Goal: Task Accomplishment & Management: Manage account settings

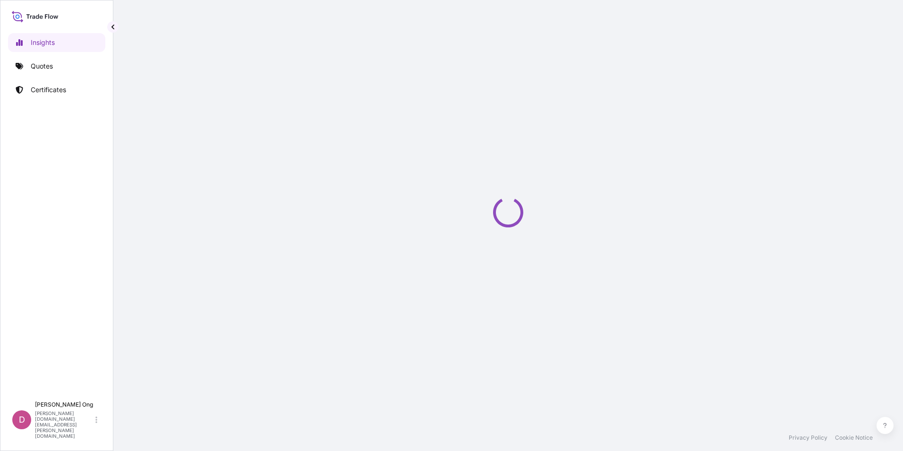
select select "2025"
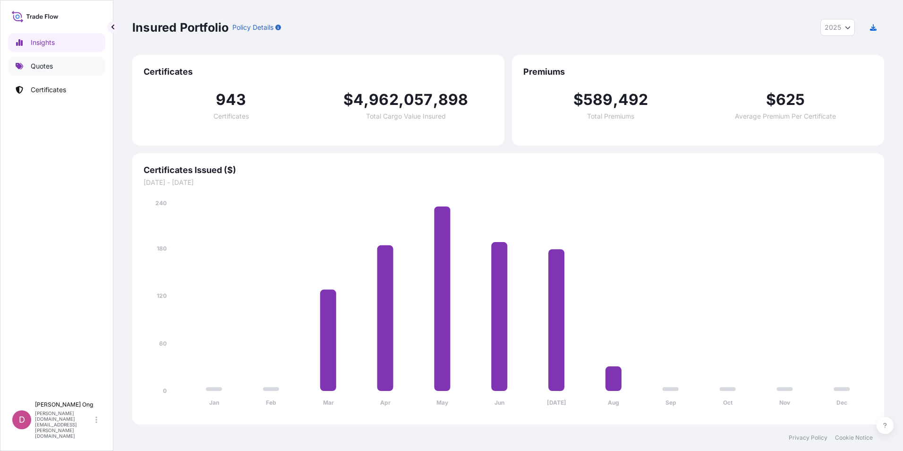
click at [35, 67] on p "Quotes" at bounding box center [42, 65] width 22 height 9
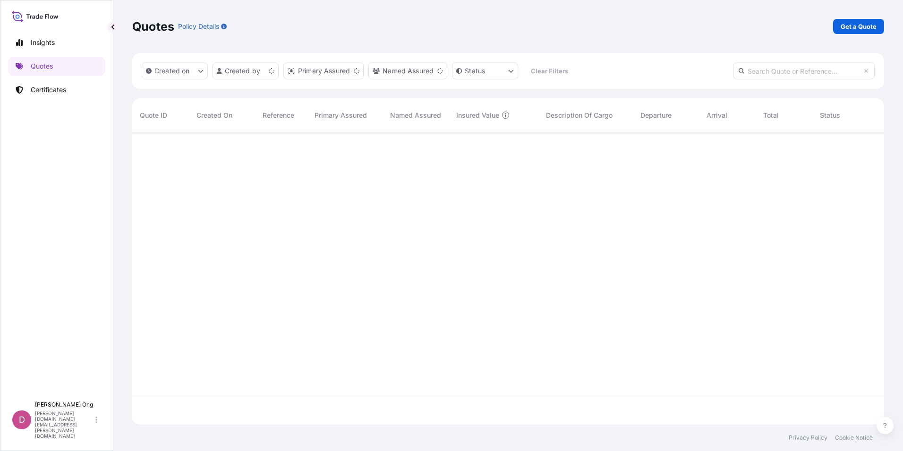
scroll to position [290, 745]
click at [872, 30] on p "Get a Quote" at bounding box center [859, 26] width 36 height 9
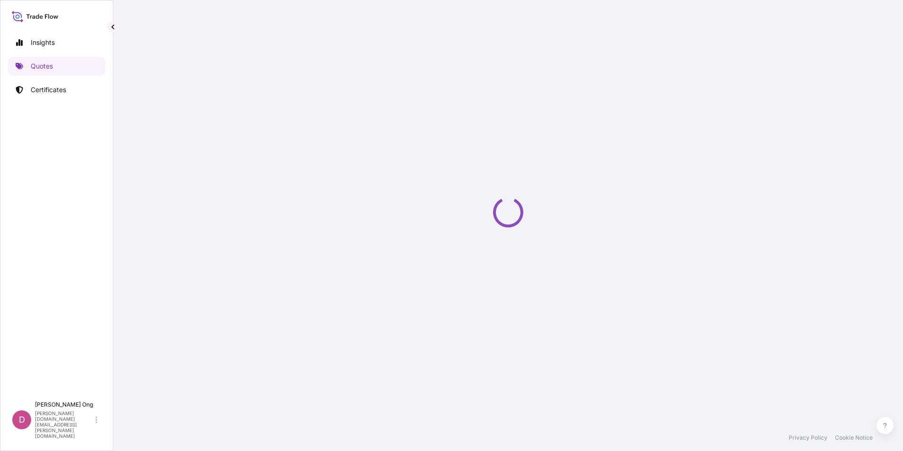
select select "Sea"
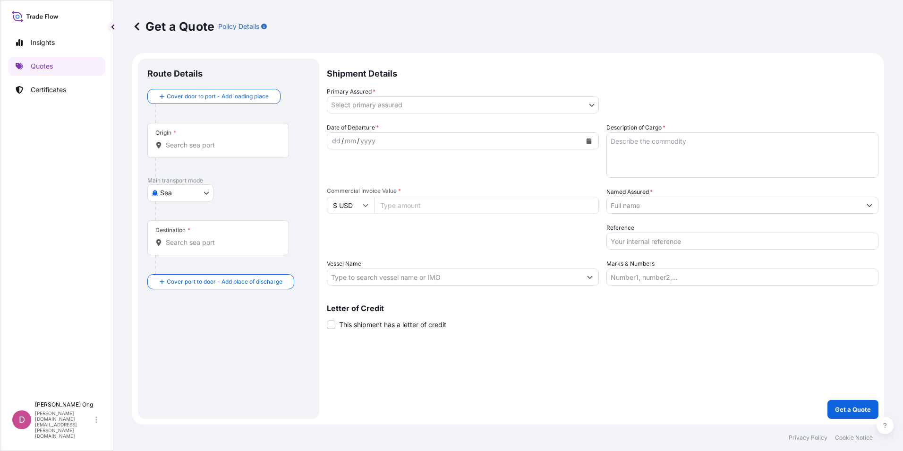
click at [589, 104] on body "Insights Quotes Certificates D [PERSON_NAME] [PERSON_NAME][DOMAIN_NAME][EMAIL_A…" at bounding box center [451, 225] width 903 height 451
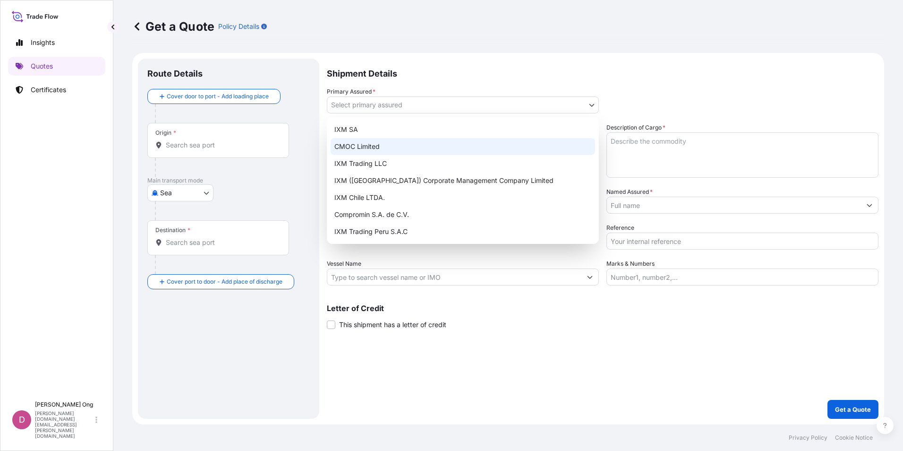
click at [461, 141] on div "CMOC Limited" at bounding box center [463, 146] width 265 height 17
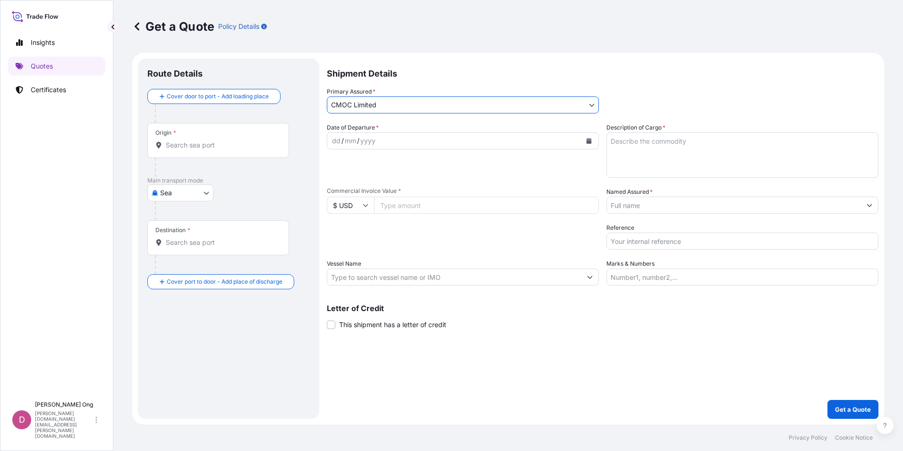
click at [590, 100] on body "Insights Quotes Certificates D [PERSON_NAME] [PERSON_NAME][DOMAIN_NAME][EMAIL_A…" at bounding box center [451, 225] width 903 height 451
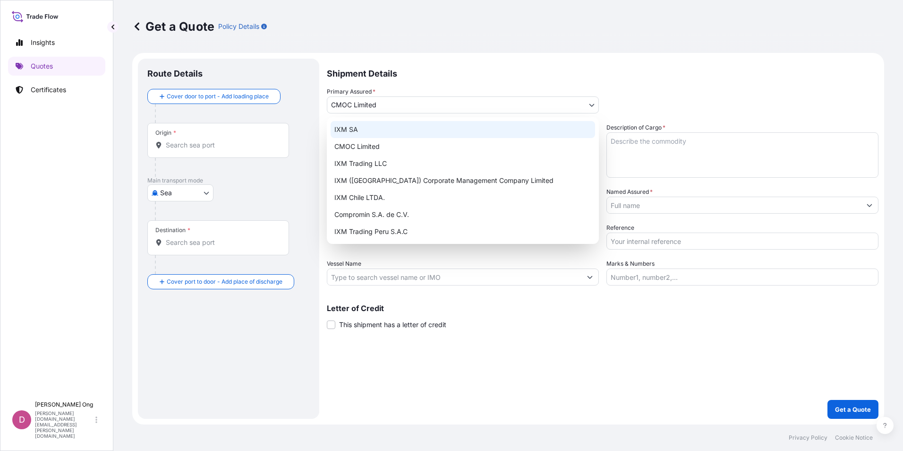
click at [518, 131] on div "IXM SA" at bounding box center [463, 129] width 265 height 17
select select "31846"
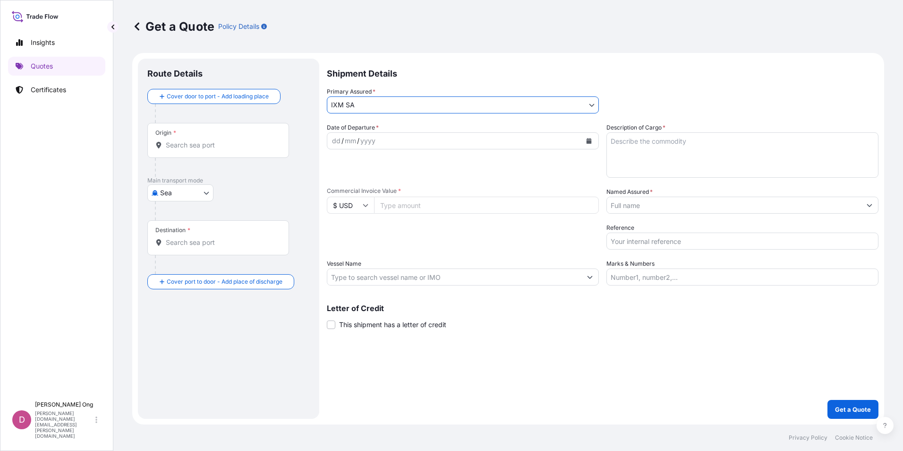
click at [701, 206] on input "Named Assured *" at bounding box center [734, 204] width 254 height 17
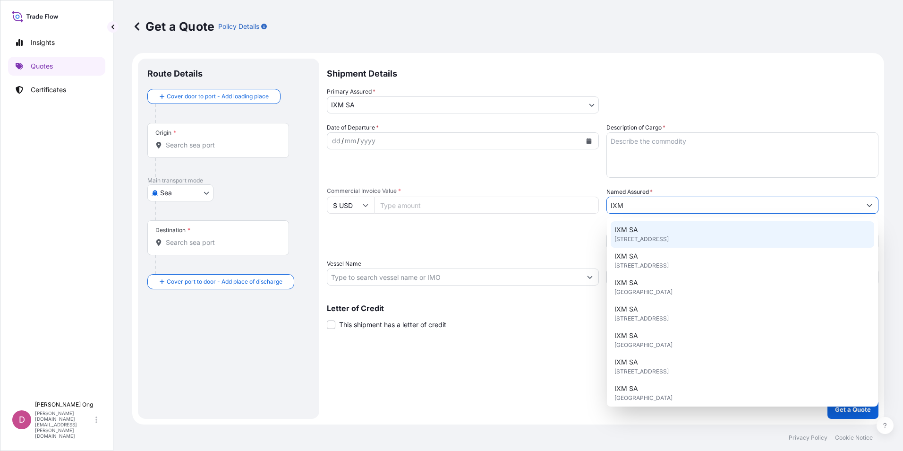
click at [640, 234] on div "IXM SA [STREET_ADDRESS]" at bounding box center [743, 234] width 264 height 26
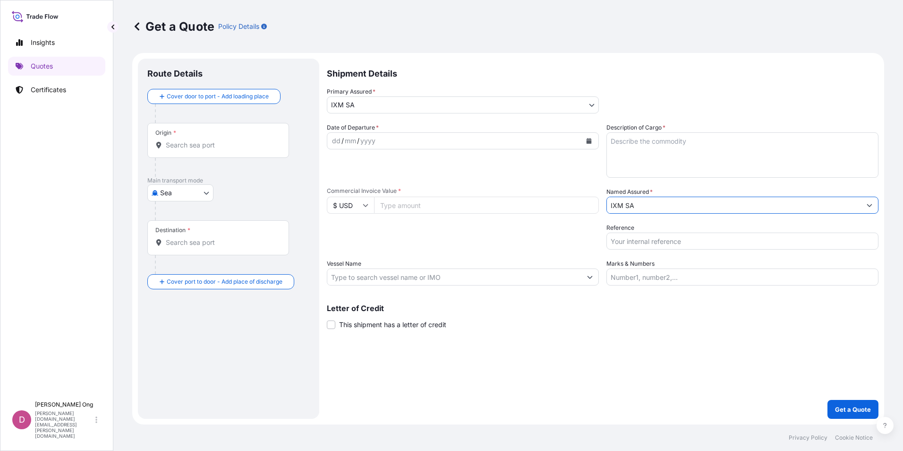
type input "IXM SA"
click at [589, 140] on icon "Calendar" at bounding box center [589, 141] width 5 height 6
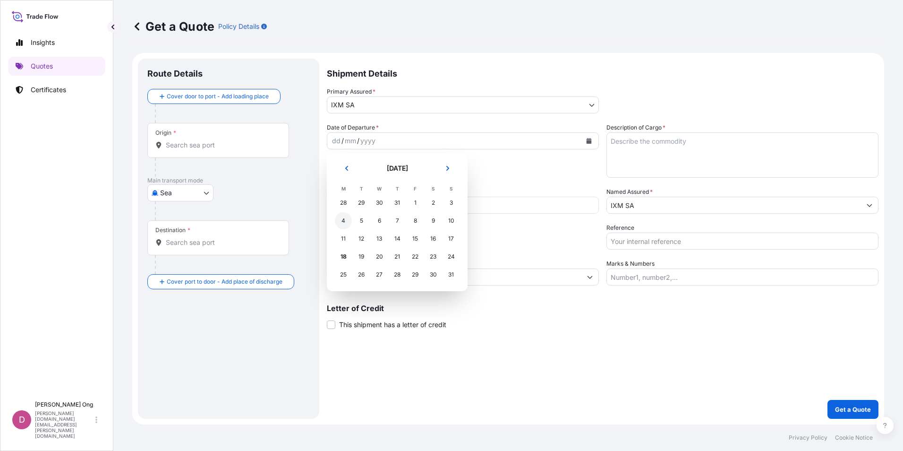
click at [345, 220] on div "4" at bounding box center [343, 220] width 17 height 17
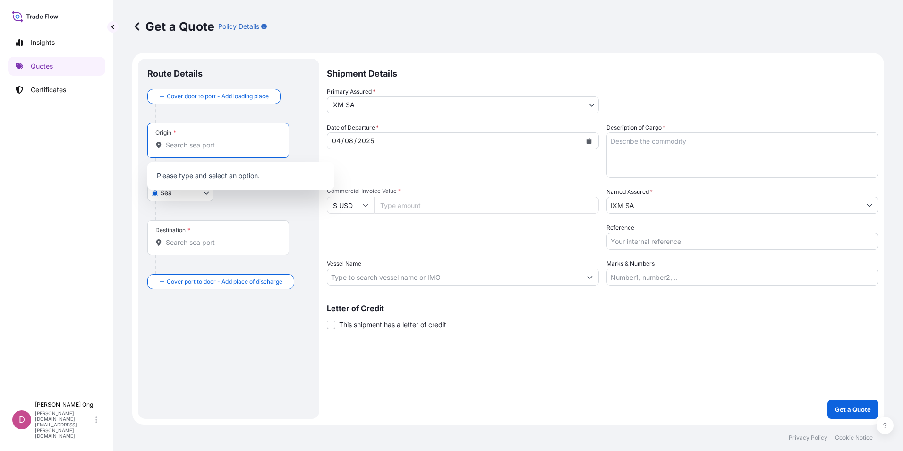
click at [217, 145] on input "Origin *" at bounding box center [221, 144] width 111 height 9
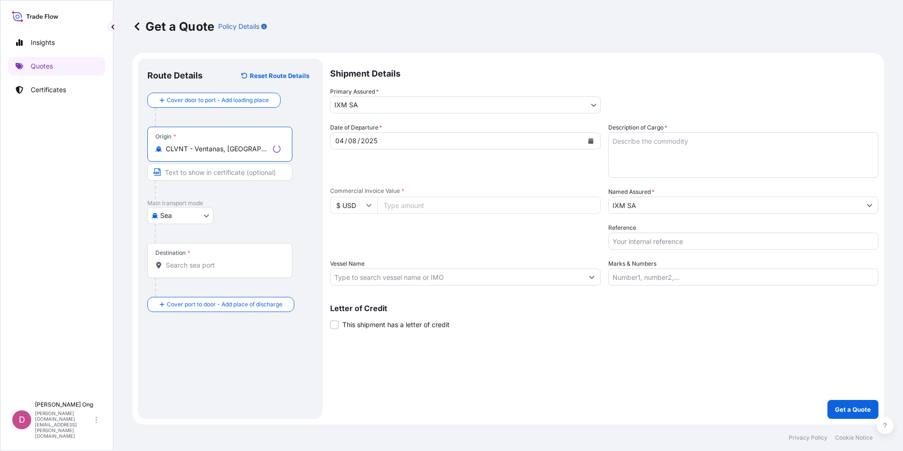
type input "CLVNT - Ventanas, [GEOGRAPHIC_DATA]"
click at [233, 171] on input "Text to appear on certificate" at bounding box center [219, 171] width 145 height 17
type input "VENTANAS, [GEOGRAPHIC_DATA]"
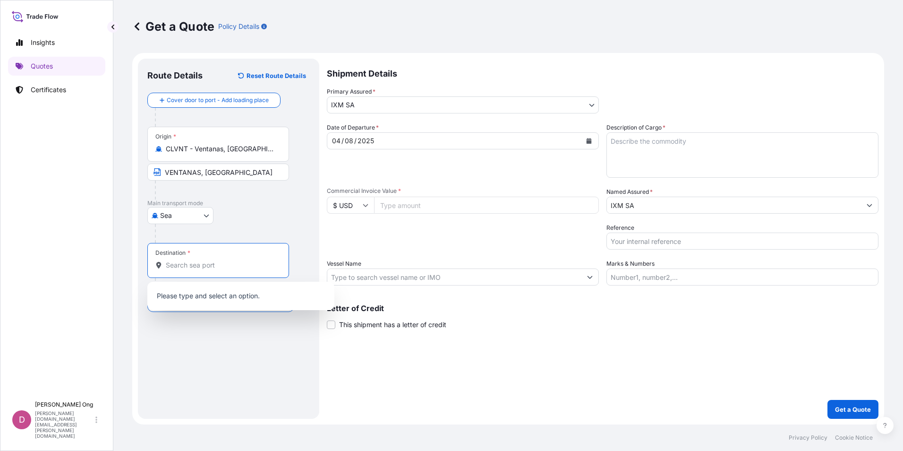
click at [231, 262] on input "Destination *" at bounding box center [221, 264] width 111 height 9
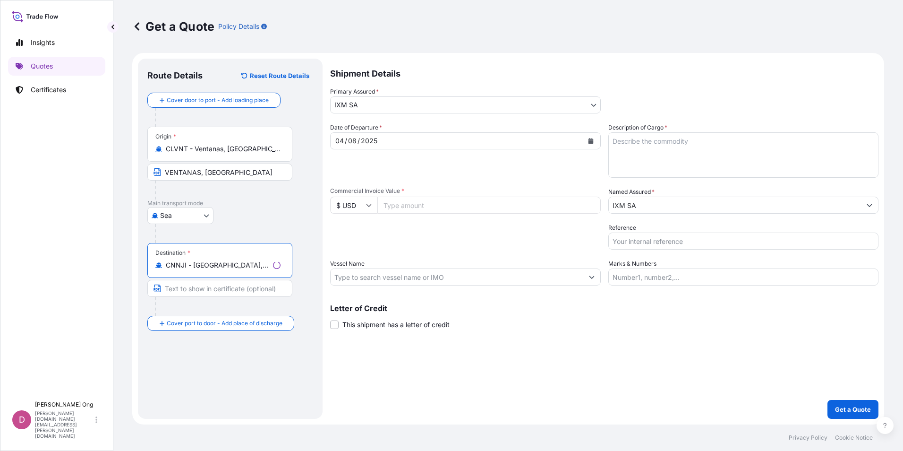
type input "CNNJI - [GEOGRAPHIC_DATA], [GEOGRAPHIC_DATA]"
click at [228, 287] on input "Text to appear on certificate" at bounding box center [219, 288] width 145 height 17
type input "[GEOGRAPHIC_DATA], [GEOGRAPHIC_DATA]"
click at [613, 421] on form "Route Details Reset Route Details Cover door to port - Add loading place Place …" at bounding box center [508, 238] width 752 height 371
click at [408, 202] on input "Commercial Invoice Value *" at bounding box center [486, 204] width 225 height 17
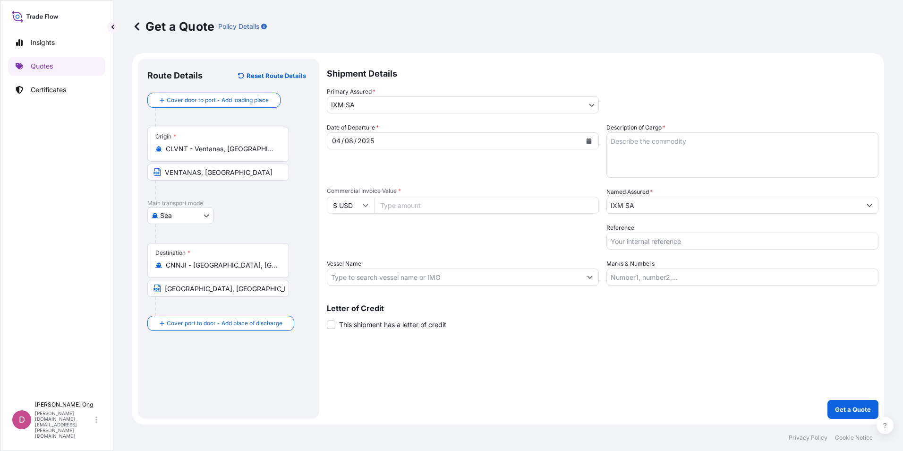
paste input "22690017.79"
type input "22690017.79"
click at [703, 152] on textarea "Description of Cargo *" at bounding box center [742, 154] width 272 height 45
click at [692, 147] on textarea "Description of Cargo *" at bounding box center [742, 154] width 272 height 45
click at [695, 158] on textarea "[PERSON_NAME] [PERSON_NAME] CONCENTRATES QUANTITY:" at bounding box center [742, 154] width 272 height 45
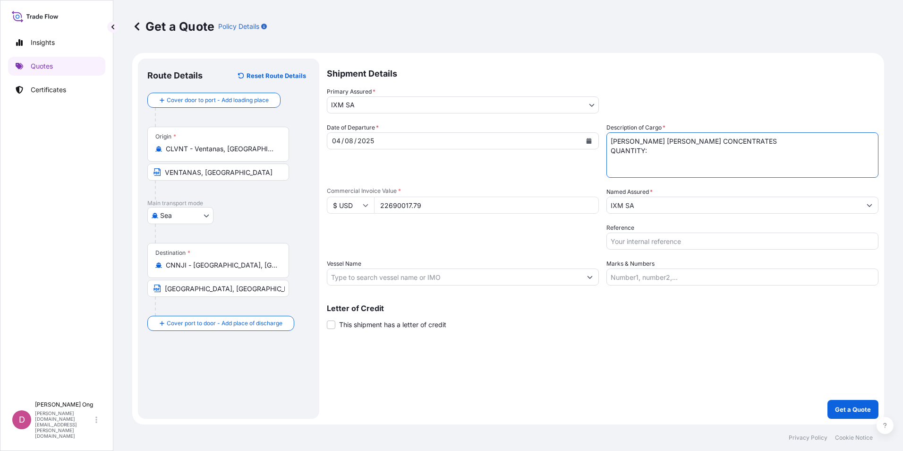
paste textarea "9613.510"
type textarea "[PERSON_NAME] COPPER CONCENTRATES QUANTITY: 9613.510 DRY METRIC TONS ASSURED BY…"
click at [519, 239] on div "Packing Category Type to search a container mode Please select a primary mode o…" at bounding box center [463, 236] width 272 height 26
click at [629, 245] on input "Reference" at bounding box center [742, 240] width 272 height 17
click at [665, 241] on input "Reference" at bounding box center [742, 240] width 272 height 17
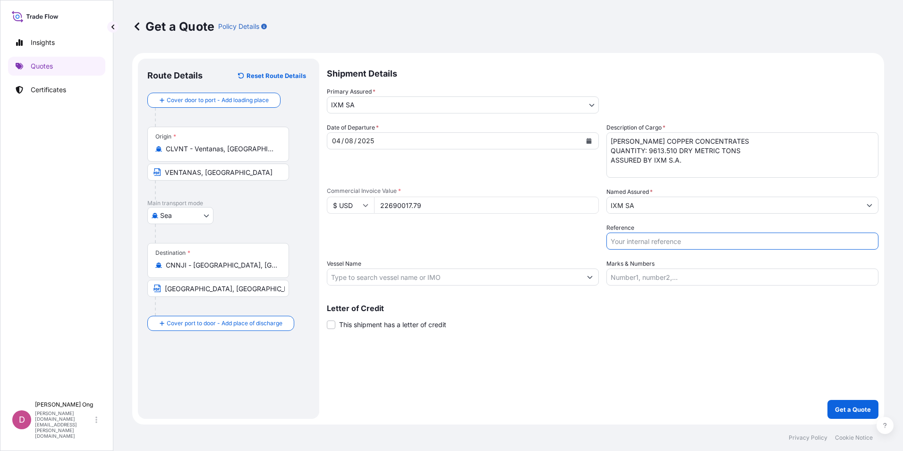
paste input "CC14010S"
type input "CC14010S-P / BL NO.: NYKQTV26/25"
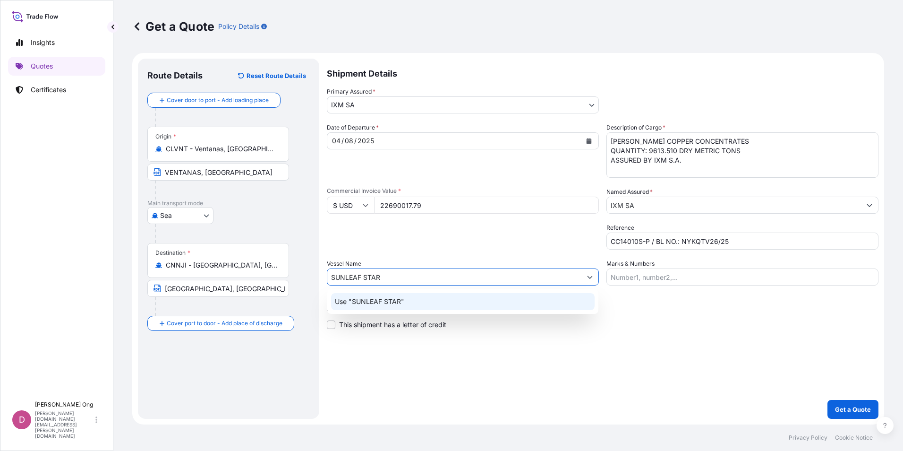
click at [393, 301] on p "Use "SUNLEAF STAR"" at bounding box center [369, 301] width 69 height 9
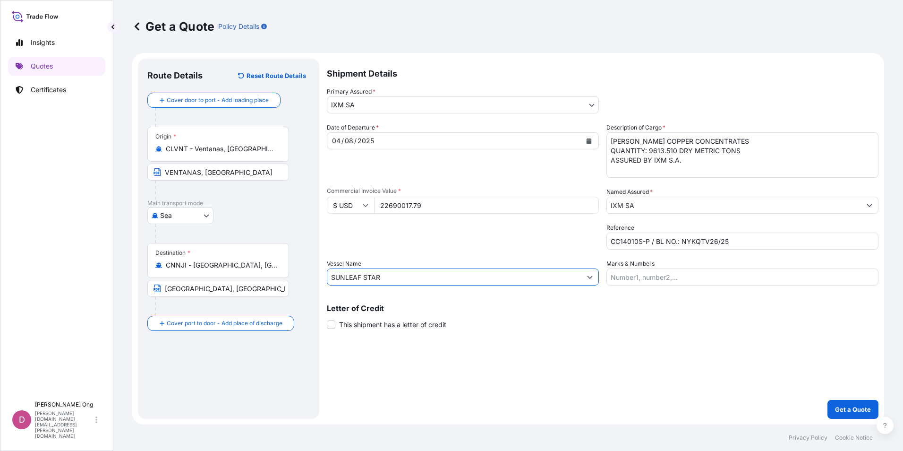
click at [419, 275] on input "SUNLEAF STAR" at bounding box center [454, 276] width 254 height 17
type input "SUNLEAF STAR"
click at [337, 324] on label "This shipment has a letter of credit" at bounding box center [387, 324] width 120 height 10
click at [327, 319] on input "This shipment has a letter of credit" at bounding box center [327, 319] width 0 height 0
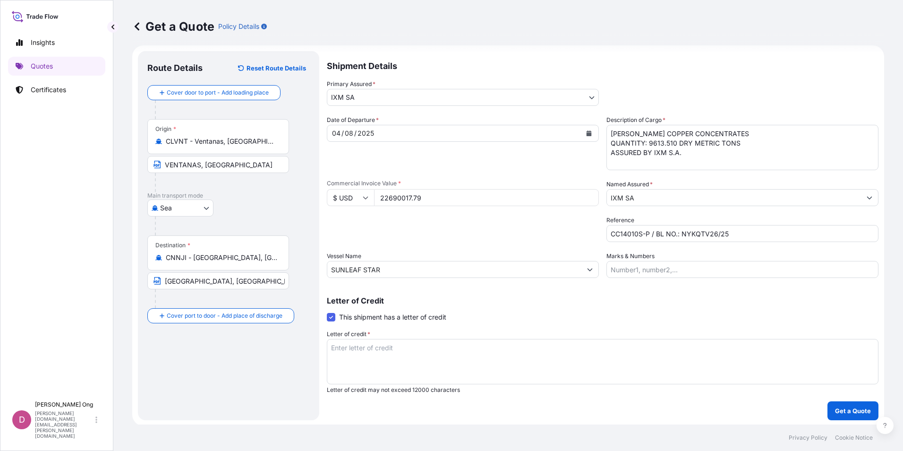
scroll to position [9, 0]
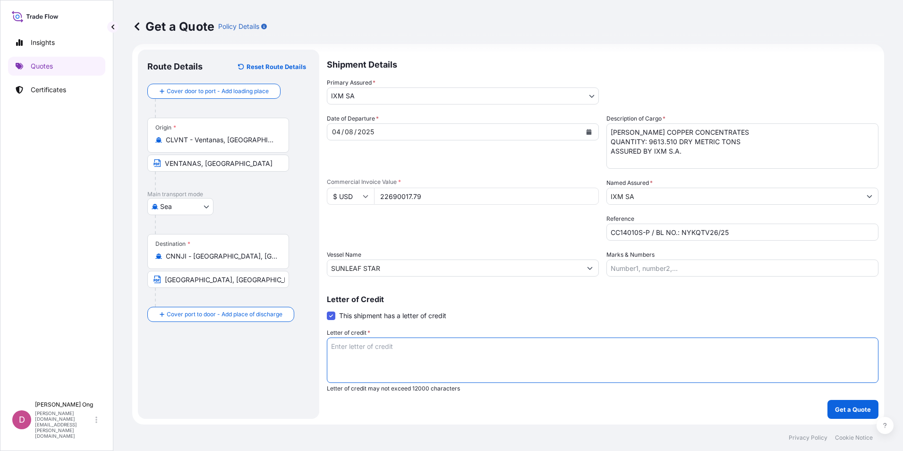
click at [488, 357] on textarea "Letter of credit *" at bounding box center [603, 359] width 552 height 45
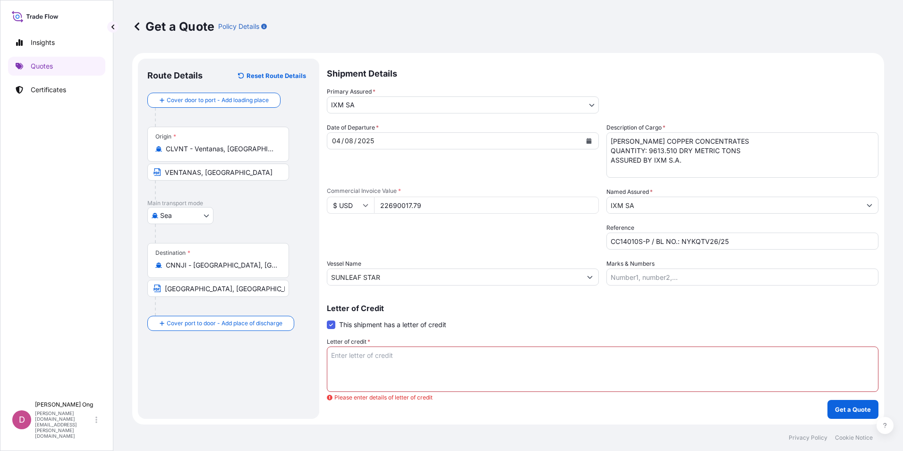
click at [560, 366] on textarea "Letter of credit *" at bounding box center [603, 368] width 552 height 45
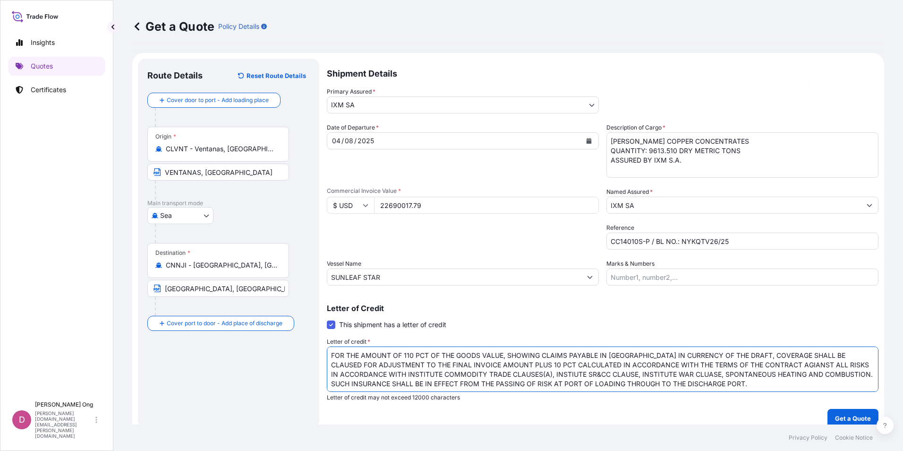
click at [518, 362] on textarea "FOR THE AMOUNT OF 110 PCT OF THE GOODS VALUE, SHOWING CLAIMS PAYABLE IN [GEOGRA…" at bounding box center [603, 368] width 552 height 45
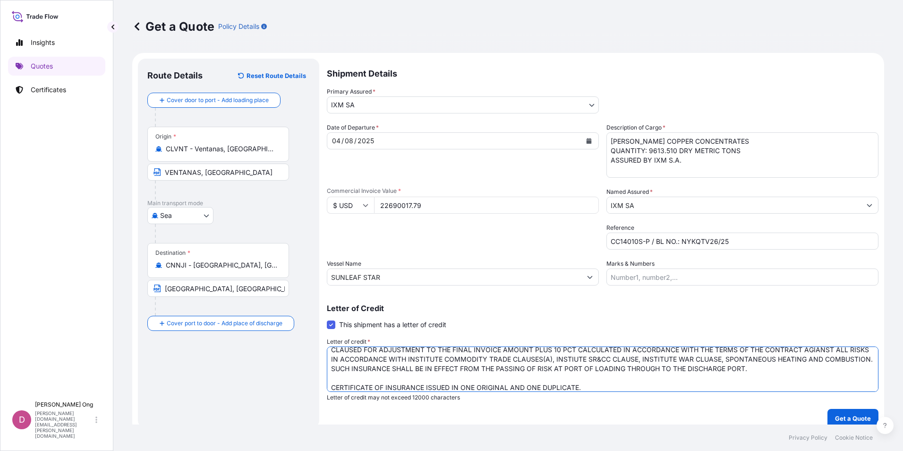
type textarea "FOR THE AMOUNT OF 110 PCT OF THE GOODS VALUE, SHOWING CLAIMS PAYABLE IN [GEOGRA…"
click at [840, 412] on button "Get a Quote" at bounding box center [853, 418] width 51 height 19
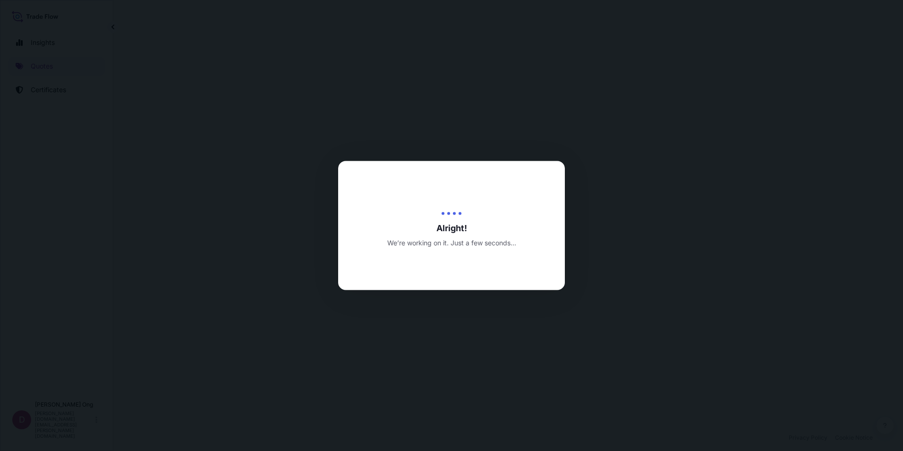
click at [732, 276] on div at bounding box center [451, 225] width 903 height 451
select select "Sea"
select select "31846"
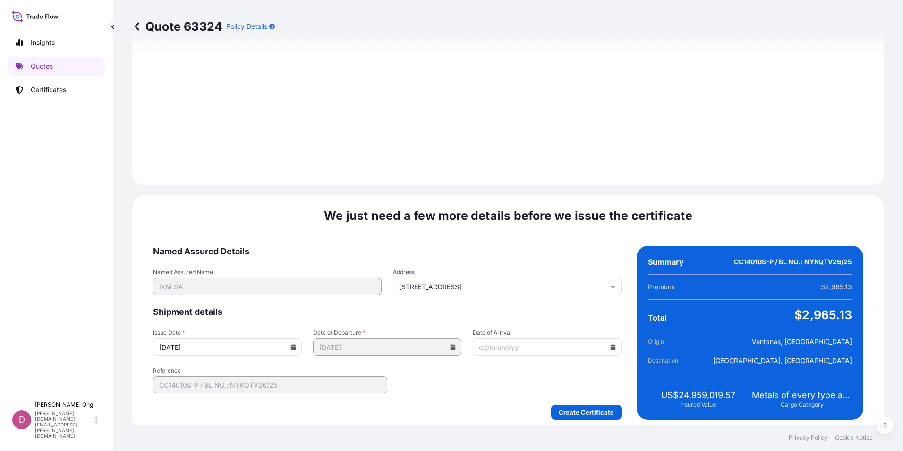
scroll to position [1115, 0]
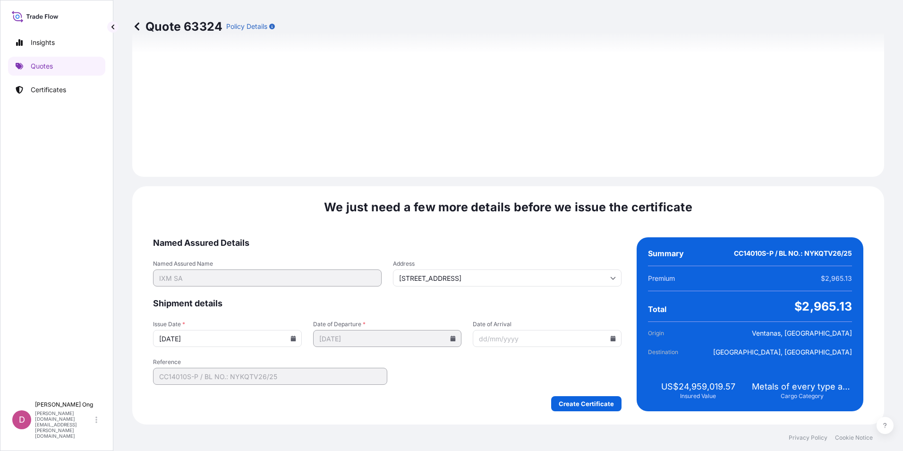
click at [297, 339] on input "[DATE]" at bounding box center [227, 338] width 149 height 17
click at [291, 339] on icon at bounding box center [292, 338] width 5 height 6
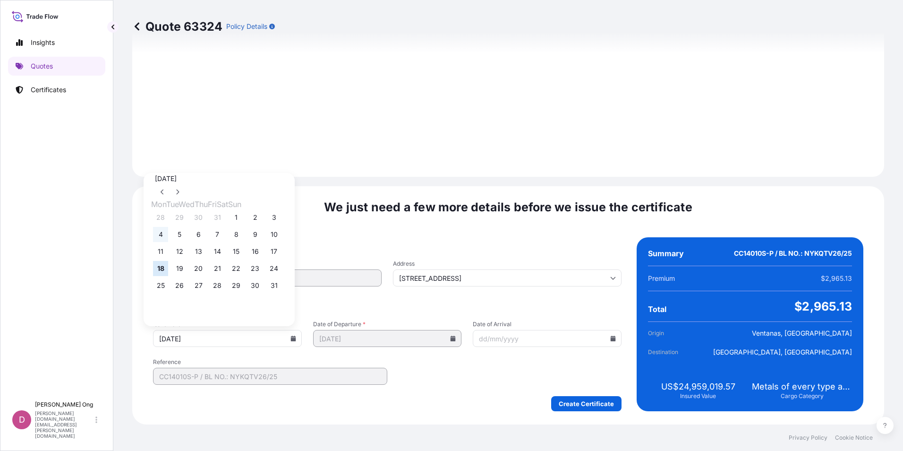
click at [165, 238] on button "4" at bounding box center [160, 234] width 15 height 15
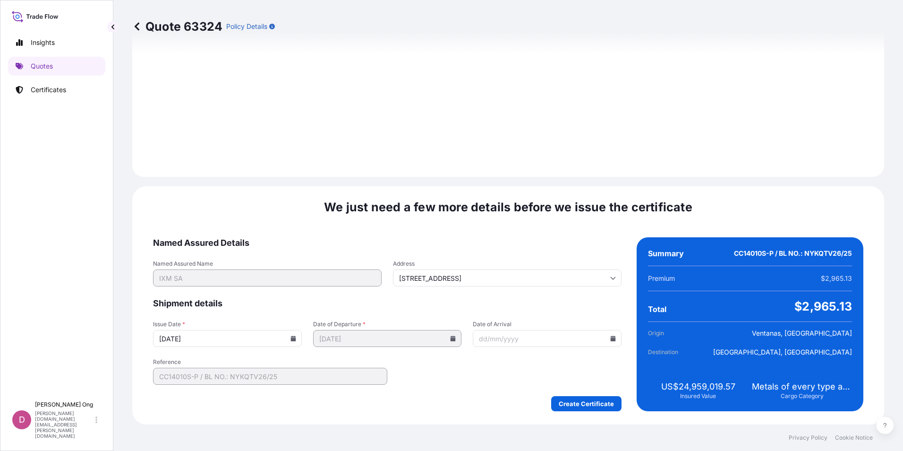
type input "[DATE]"
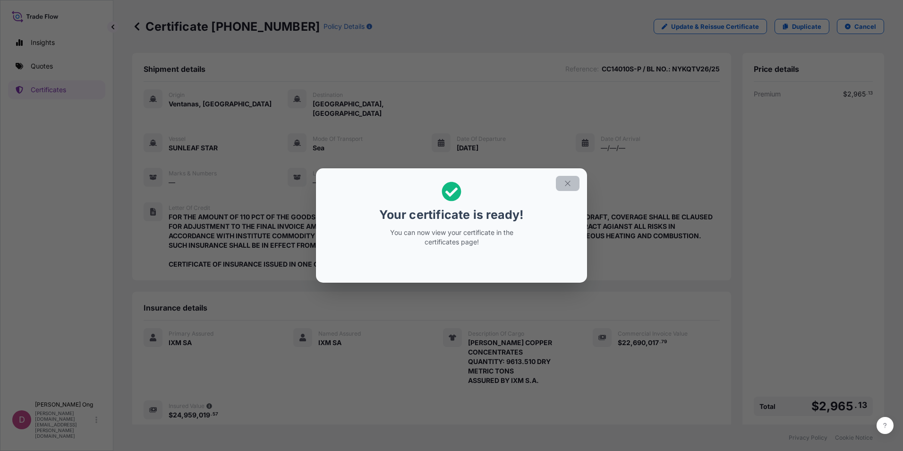
click at [570, 185] on icon "button" at bounding box center [568, 183] width 9 height 9
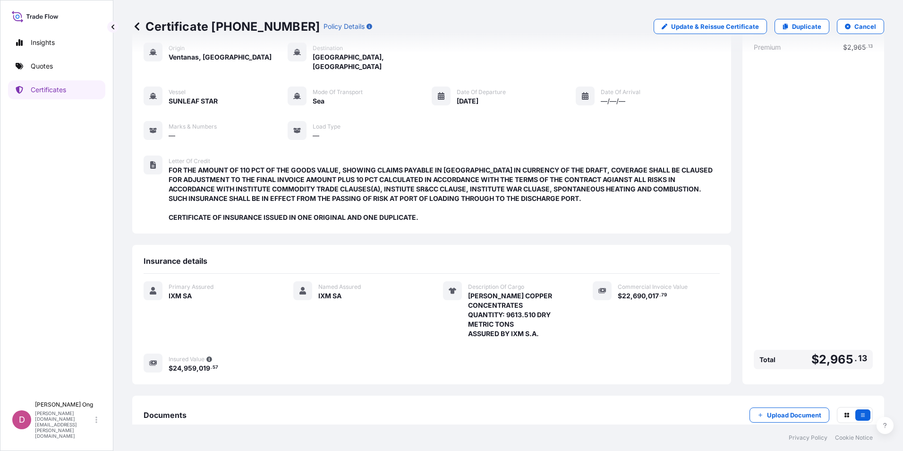
scroll to position [97, 0]
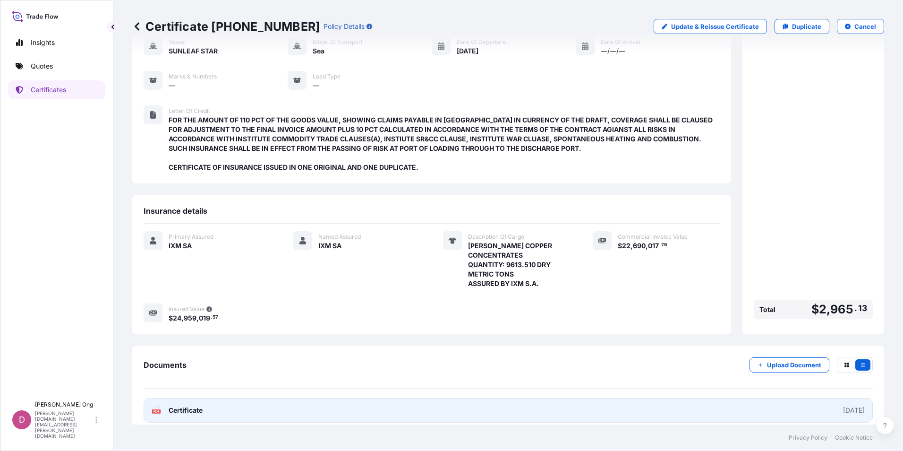
click at [354, 402] on link "PDF Certificate [DATE]" at bounding box center [508, 410] width 729 height 25
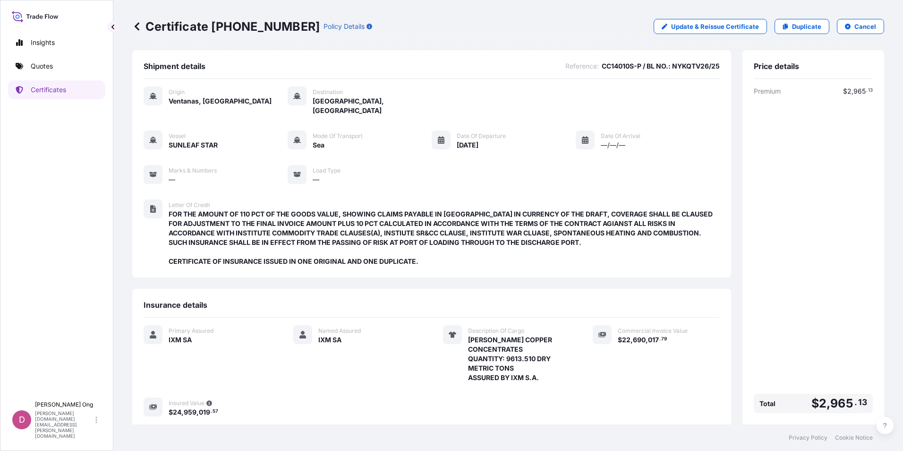
scroll to position [2, 0]
click at [620, 224] on span "FOR THE AMOUNT OF 110 PCT OF THE GOODS VALUE, SHOWING CLAIMS PAYABLE IN [GEOGRA…" at bounding box center [444, 238] width 551 height 57
click at [574, 154] on div "Vessel SUNLEAF STAR Mode of Transport Sea Date of Departure [DATE] Date of Arri…" at bounding box center [432, 158] width 576 height 54
click at [741, 29] on p "Update & Reissue Certificate" at bounding box center [715, 26] width 88 height 9
select select "Sea"
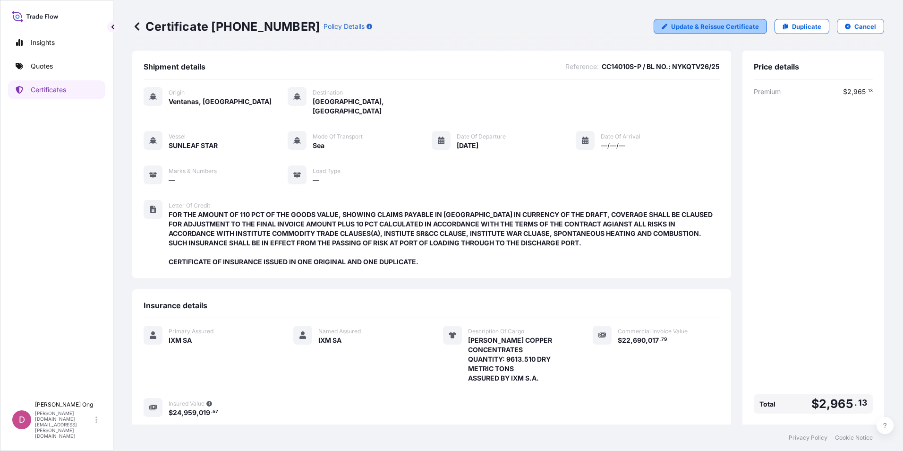
select select "31846"
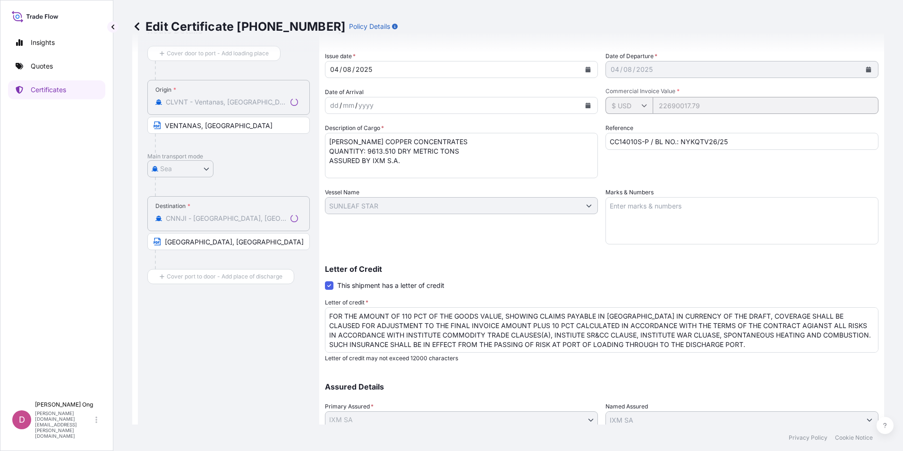
scroll to position [149, 0]
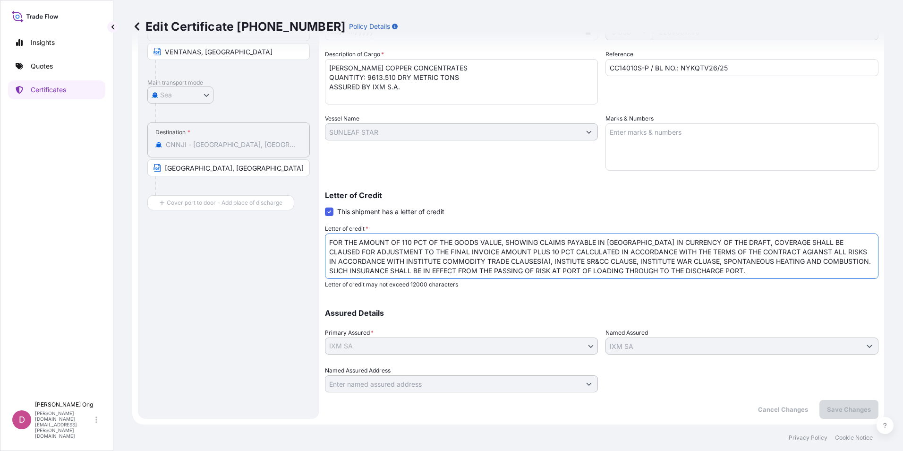
click at [606, 265] on textarea "FOR THE AMOUNT OF 110 PCT OF THE GOODS VALUE, SHOWING CLAIMS PAYABLE IN [GEOGRA…" at bounding box center [602, 255] width 554 height 45
click at [561, 262] on textarea "FOR THE AMOUNT OF 110 PCT OF THE GOODS VALUE, SHOWING CLAIMS PAYABLE IN [GEOGRA…" at bounding box center [602, 255] width 554 height 45
click at [688, 262] on textarea "FOR THE AMOUNT OF 110 PCT OF THE GOODS VALUE, SHOWING CLAIMS PAYABLE IN [GEOGRA…" at bounding box center [602, 255] width 554 height 45
click at [697, 261] on textarea "FOR THE AMOUNT OF 110 PCT OF THE GOODS VALUE, SHOWING CLAIMS PAYABLE IN [GEOGRA…" at bounding box center [602, 255] width 554 height 45
click at [548, 243] on textarea "FOR THE AMOUNT OF 110 PCT OF THE GOODS VALUE, SHOWING CLAIMS PAYABLE IN [GEOGRA…" at bounding box center [602, 255] width 554 height 45
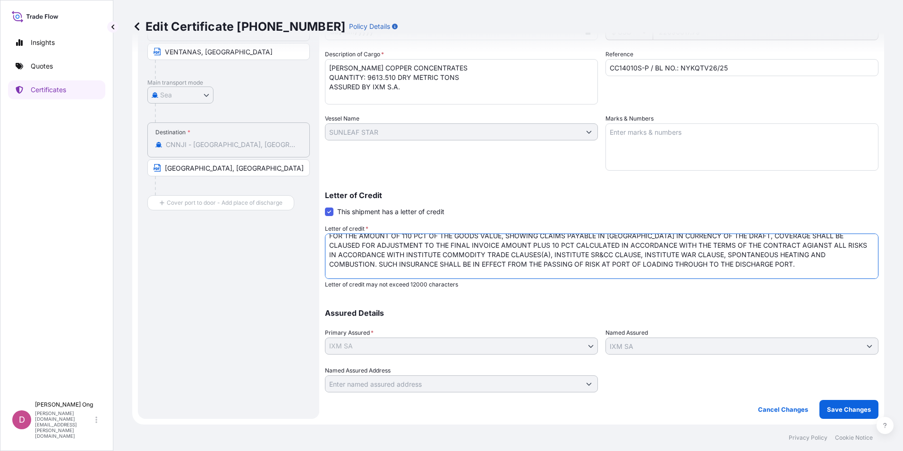
scroll to position [0, 0]
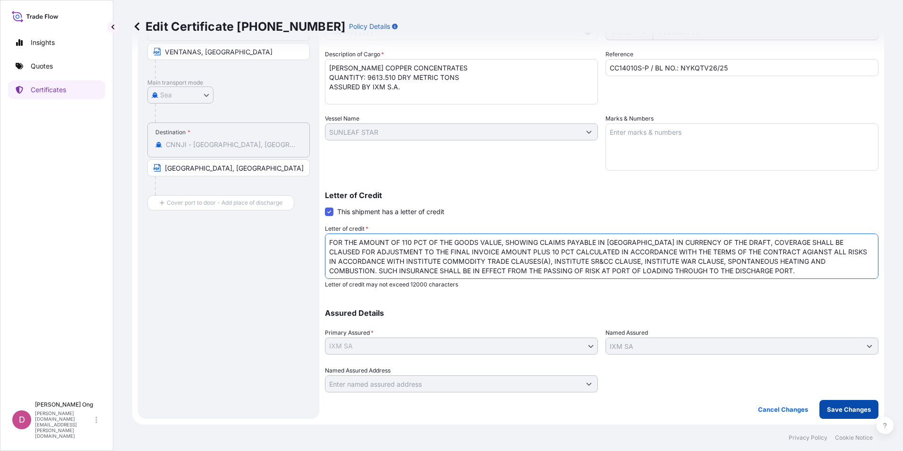
type textarea "FOR THE AMOUNT OF 110 PCT OF THE GOODS VALUE, SHOWING CLAIMS PAYABLE IN [GEOGRA…"
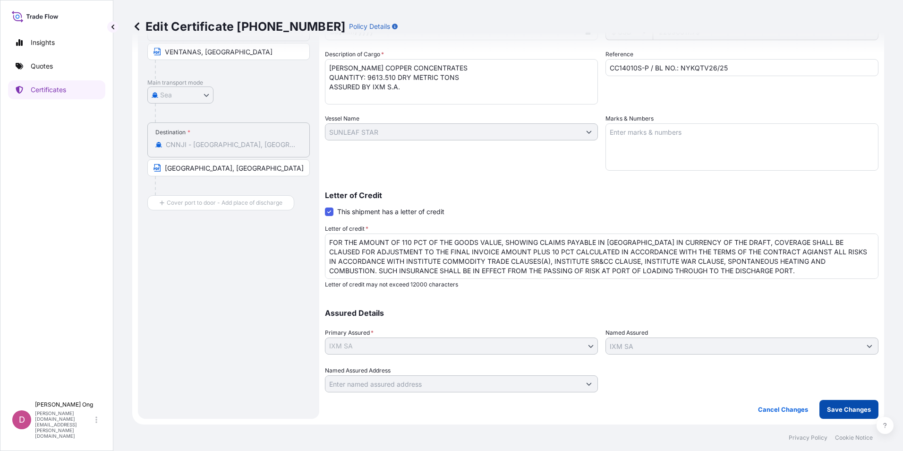
click at [838, 407] on p "Save Changes" at bounding box center [849, 408] width 44 height 9
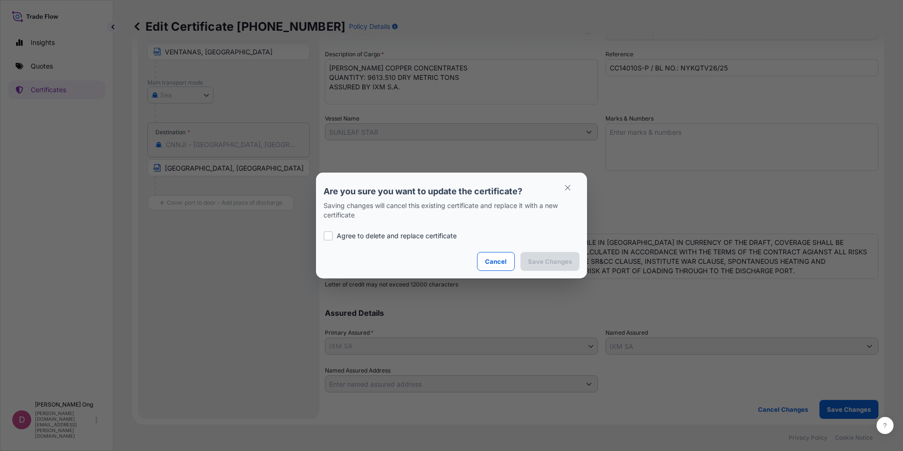
click at [455, 237] on p "Agree to delete and replace certificate" at bounding box center [397, 235] width 120 height 9
checkbox input "true"
click at [550, 257] on p "Save Changes" at bounding box center [550, 260] width 44 height 9
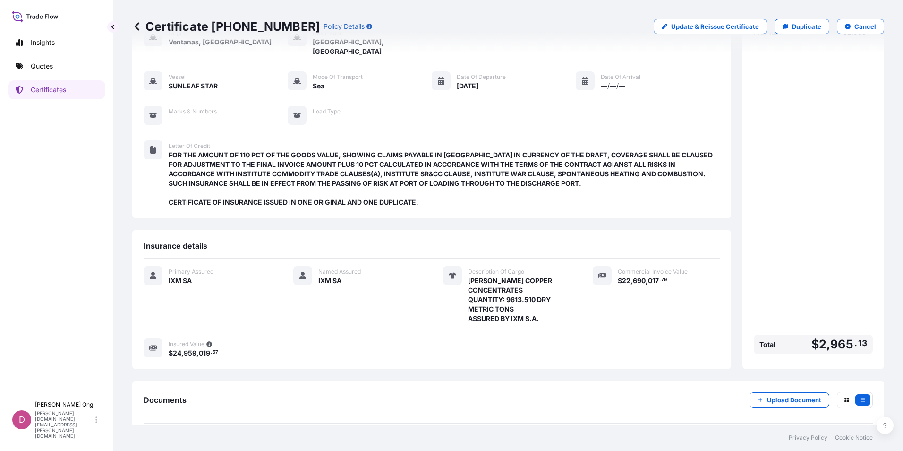
scroll to position [97, 0]
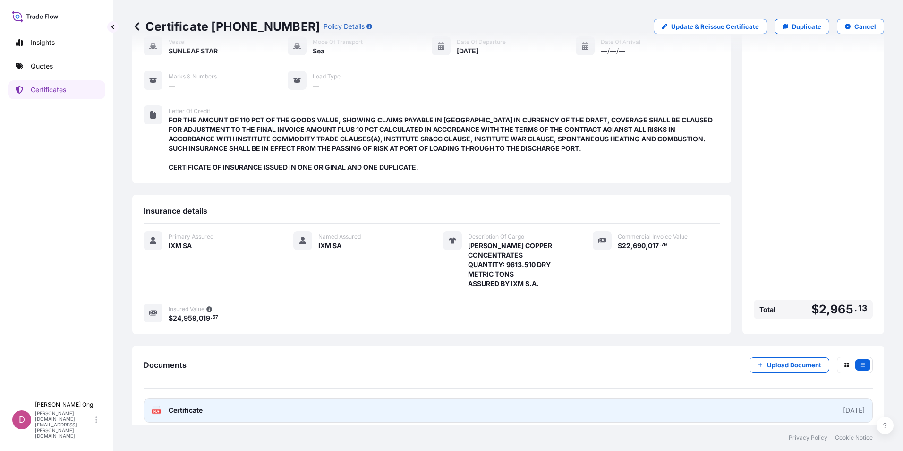
click at [334, 408] on link "PDF Certificate [DATE]" at bounding box center [508, 410] width 729 height 25
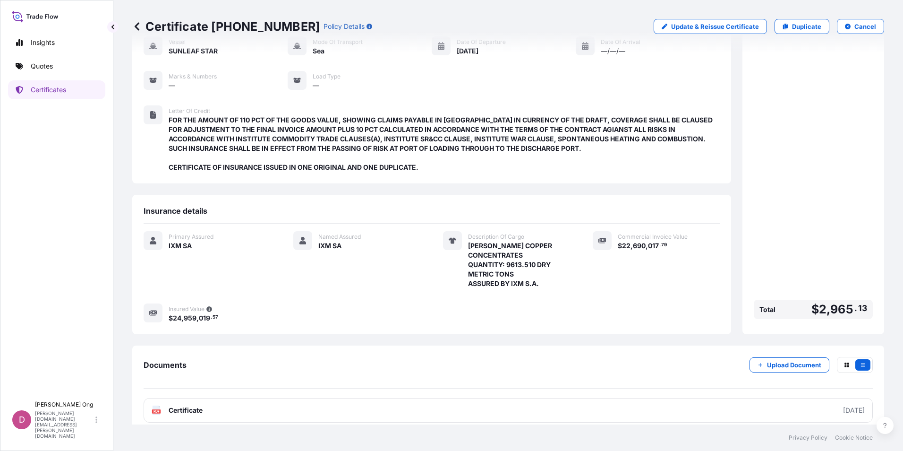
click at [196, 270] on div "Primary Assured IXM SA" at bounding box center [207, 259] width 127 height 57
